Goal: Task Accomplishment & Management: Manage account settings

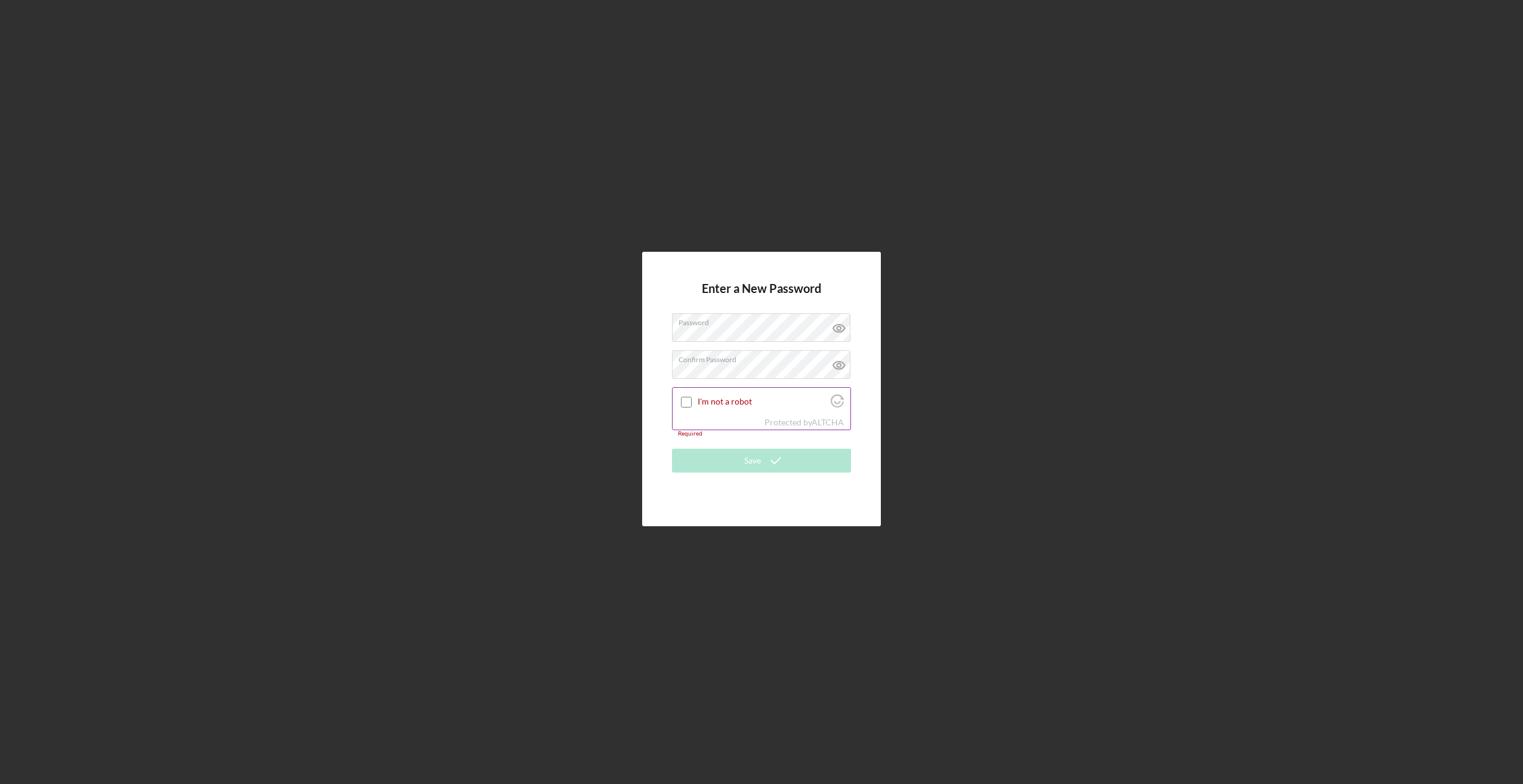
click at [687, 397] on input "I'm not a robot" at bounding box center [686, 402] width 11 height 11
checkbox input "true"
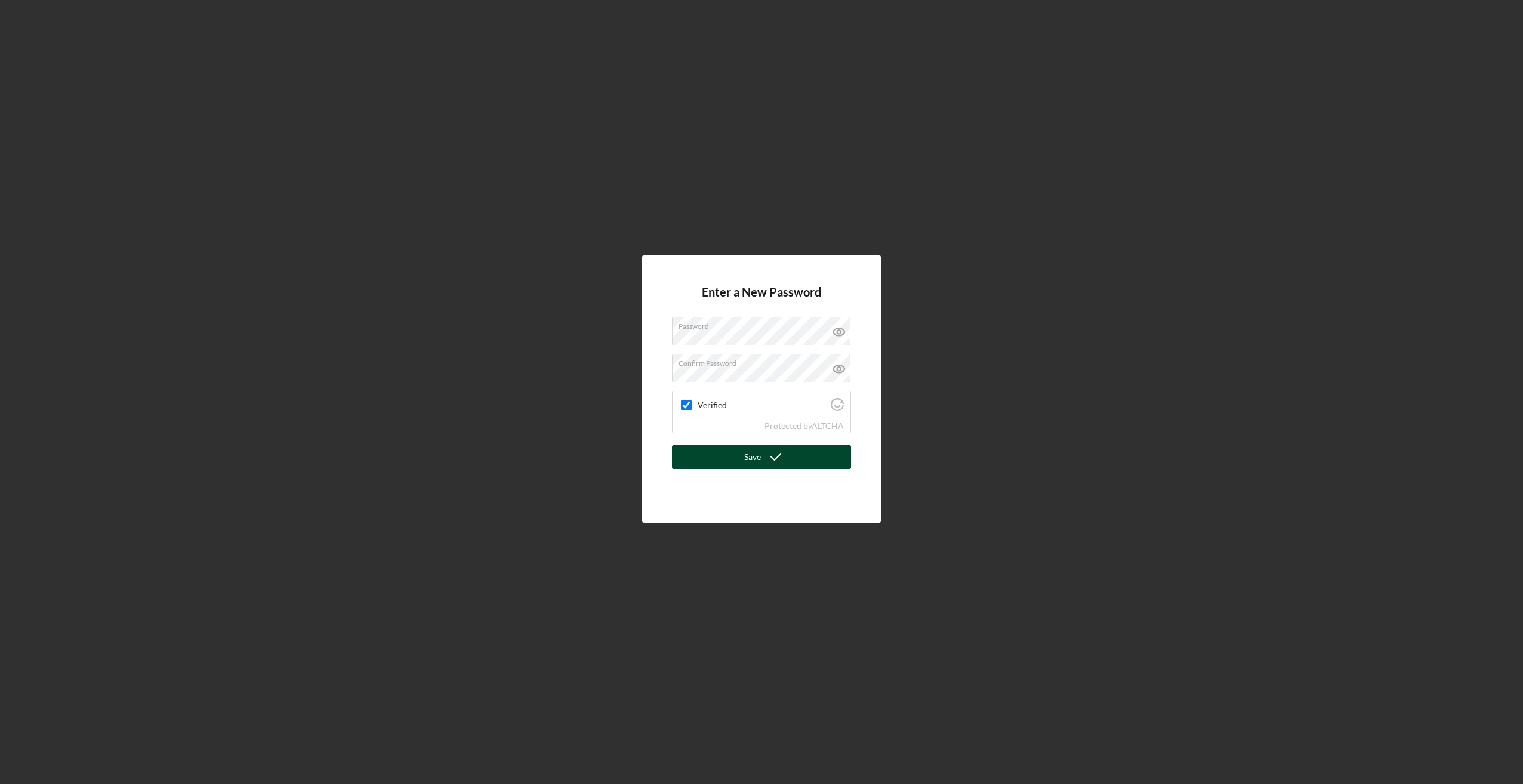
click at [799, 454] on button "Save" at bounding box center [762, 457] width 179 height 24
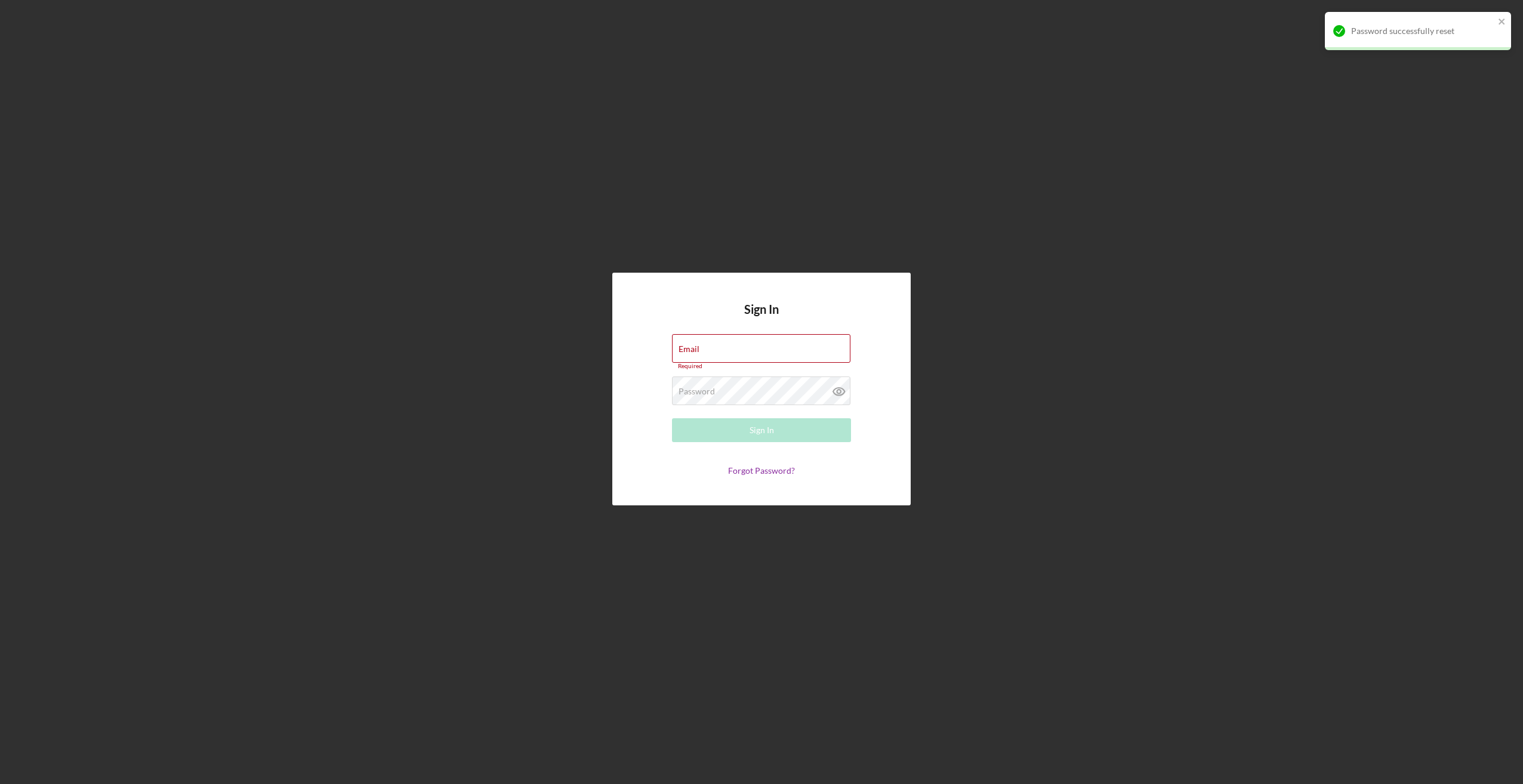
type input "[EMAIL_ADDRESS][DOMAIN_NAME]"
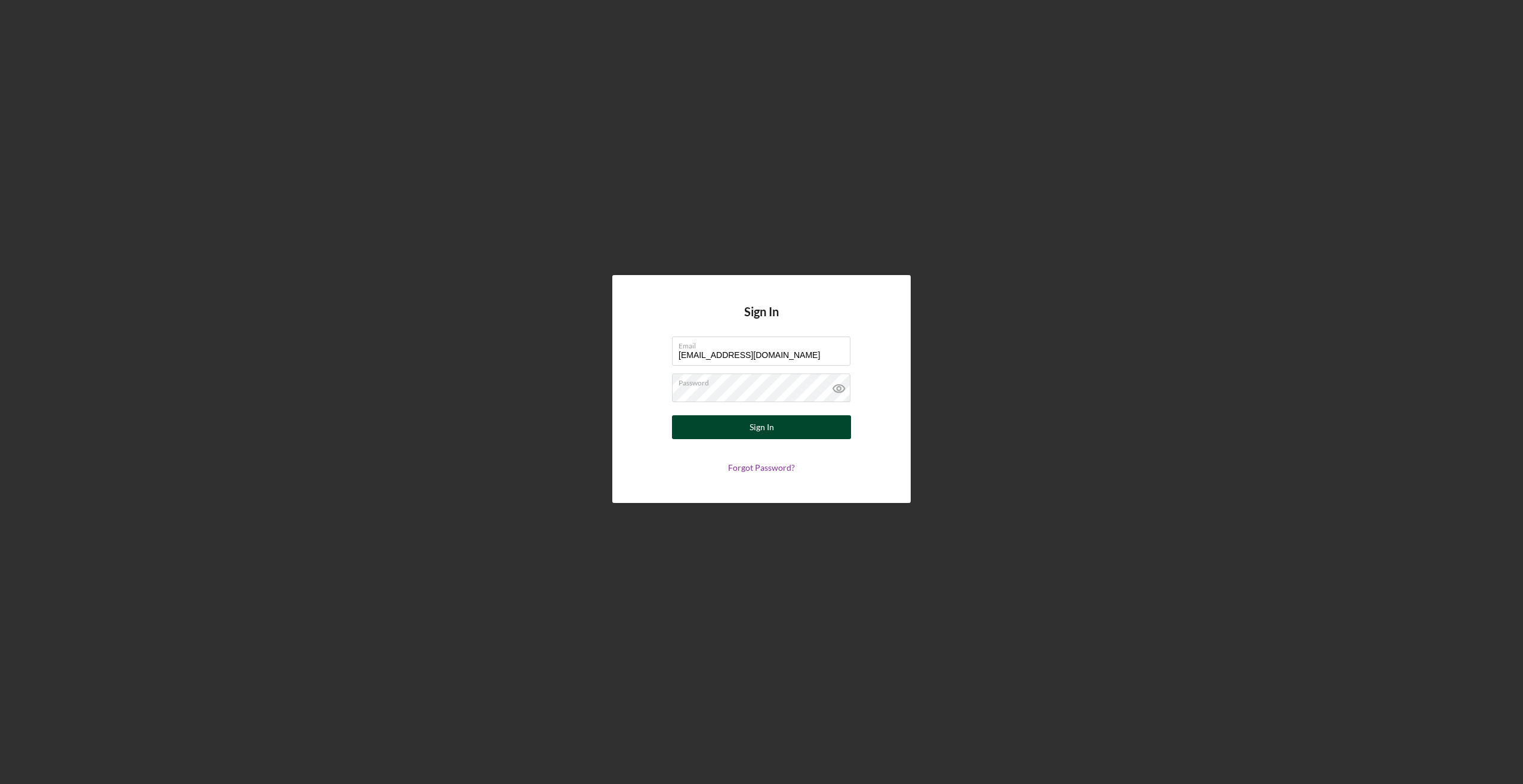
click at [788, 428] on button "Sign In" at bounding box center [762, 427] width 179 height 24
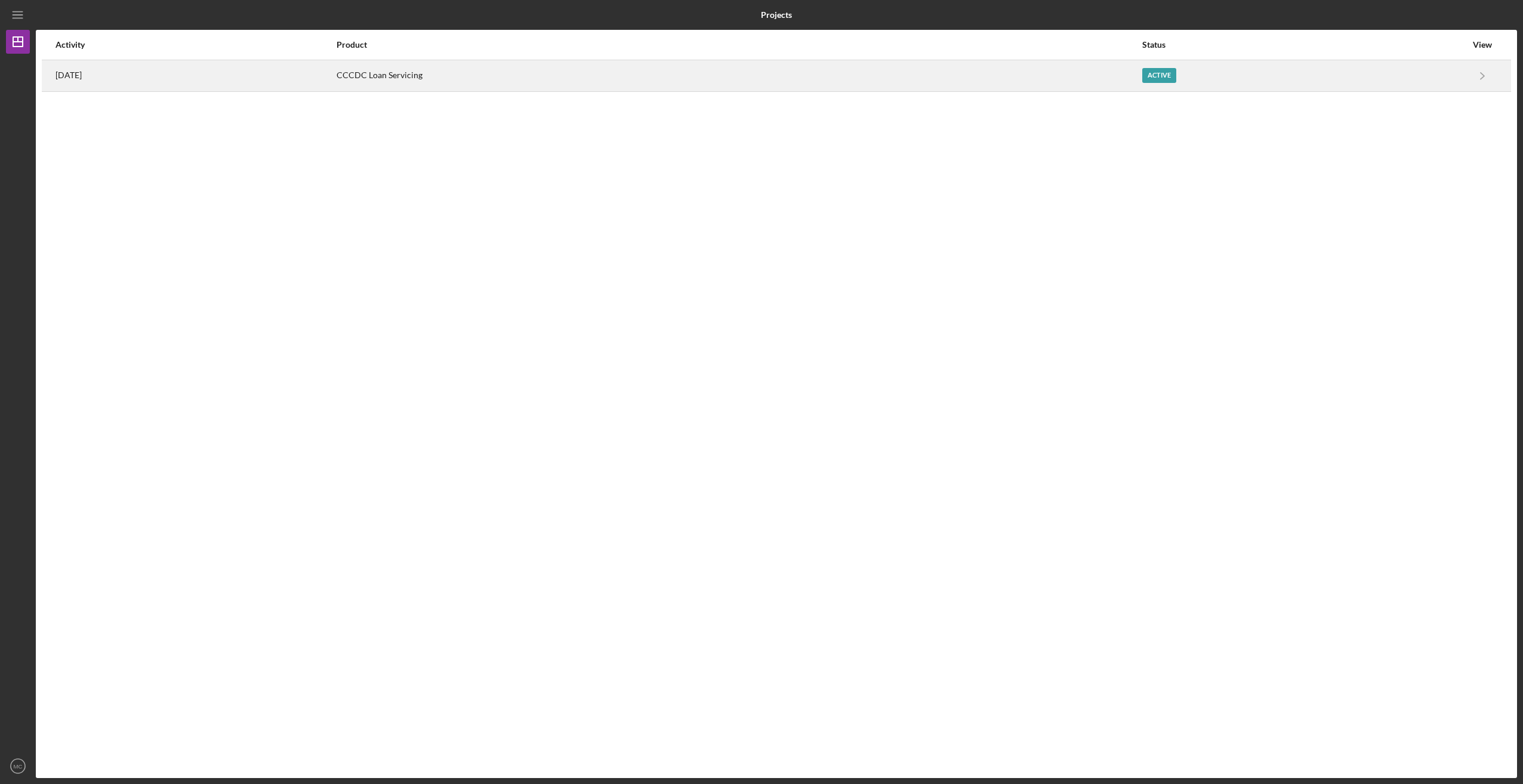
click at [118, 87] on div "[DATE]" at bounding box center [195, 76] width 280 height 30
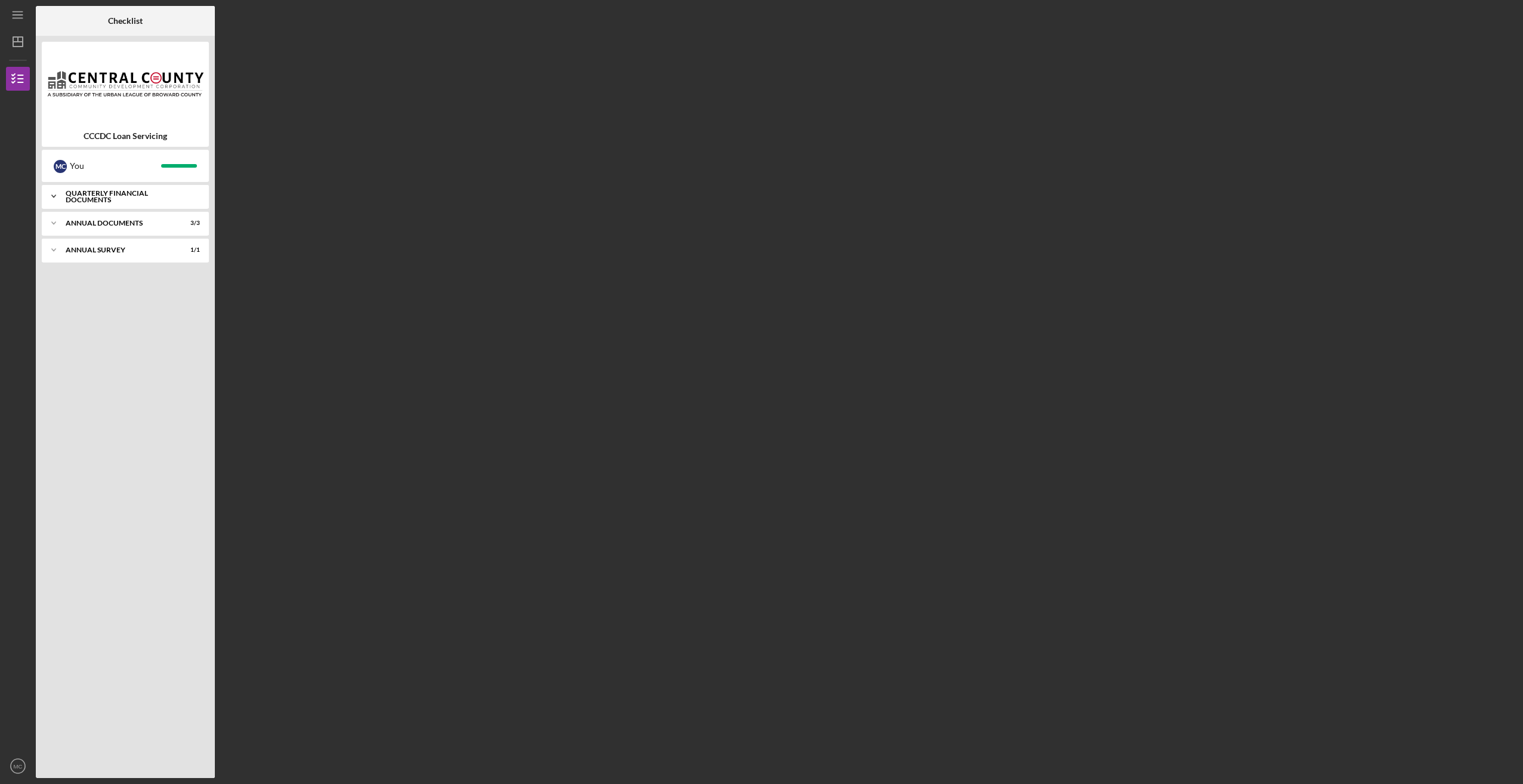
click at [58, 196] on icon "Icon/Expander" at bounding box center [53, 196] width 24 height 24
click at [71, 327] on div "Annual Documents" at bounding box center [129, 325] width 128 height 7
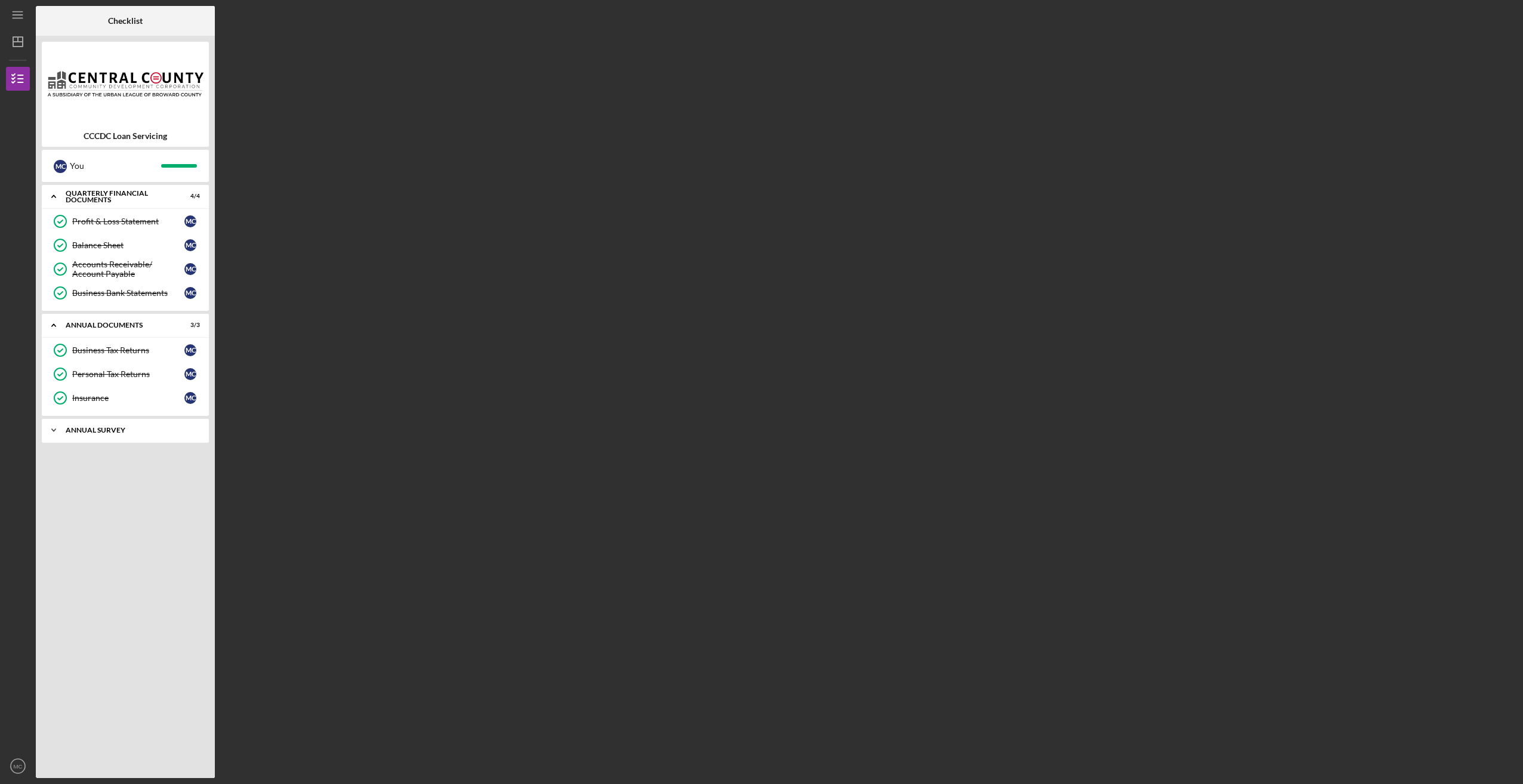
click at [86, 434] on div "Icon/Expander Annual Survey 1 / 1" at bounding box center [125, 430] width 167 height 24
